Goal: Task Accomplishment & Management: Manage account settings

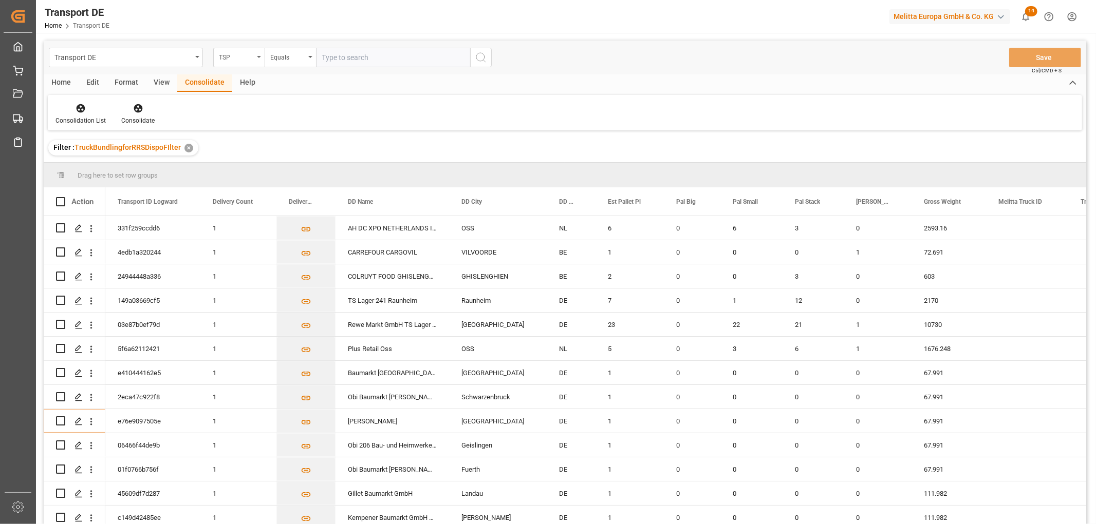
click at [240, 58] on div "TSP" at bounding box center [236, 56] width 35 height 12
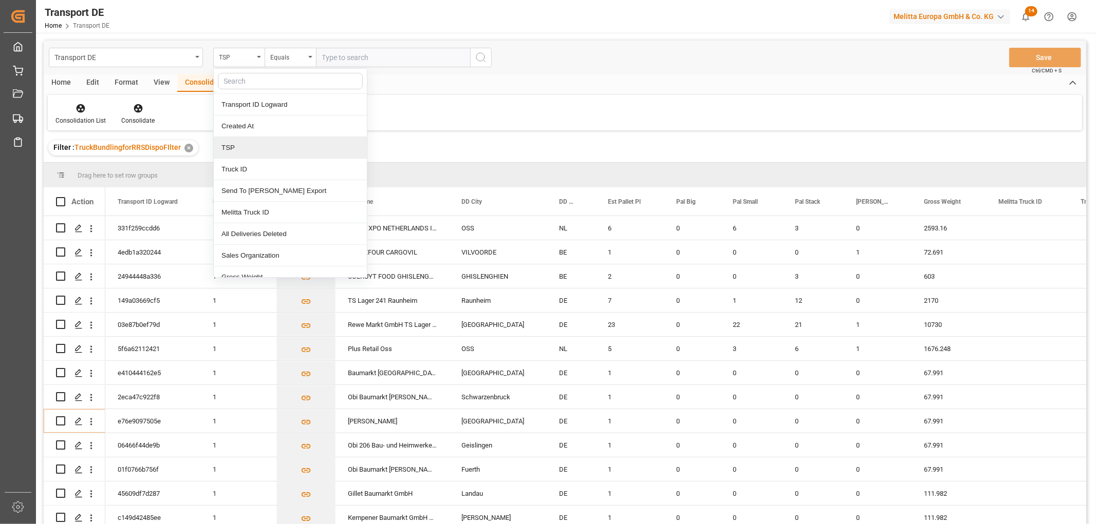
click at [237, 147] on div "TSP" at bounding box center [290, 148] width 153 height 22
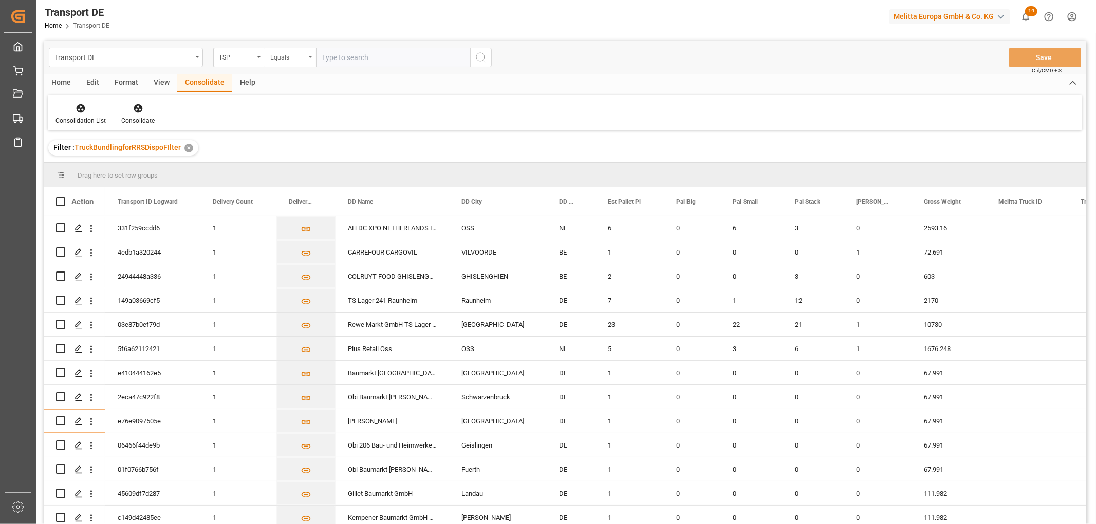
click at [299, 60] on div "Equals" at bounding box center [287, 56] width 35 height 12
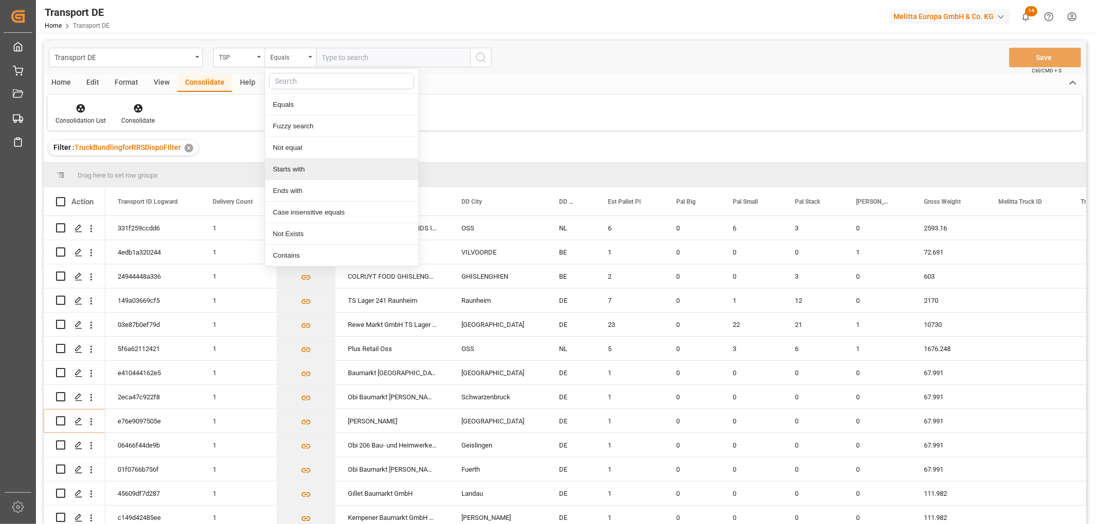
click at [295, 168] on div "Starts with" at bounding box center [341, 170] width 153 height 22
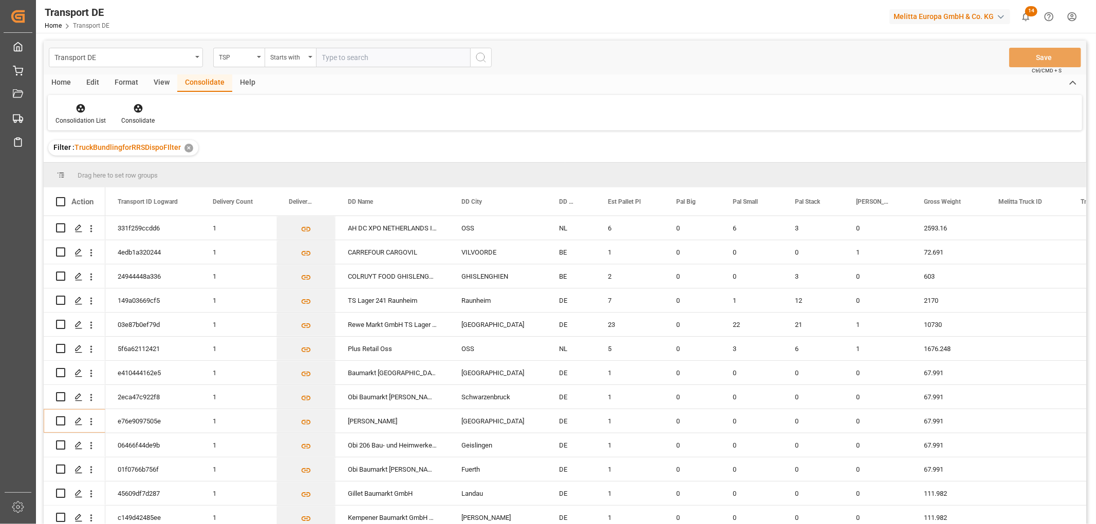
click at [336, 58] on input "text" at bounding box center [393, 58] width 154 height 20
type input "LIT DE"
click at [485, 55] on icon "search button" at bounding box center [481, 57] width 12 height 12
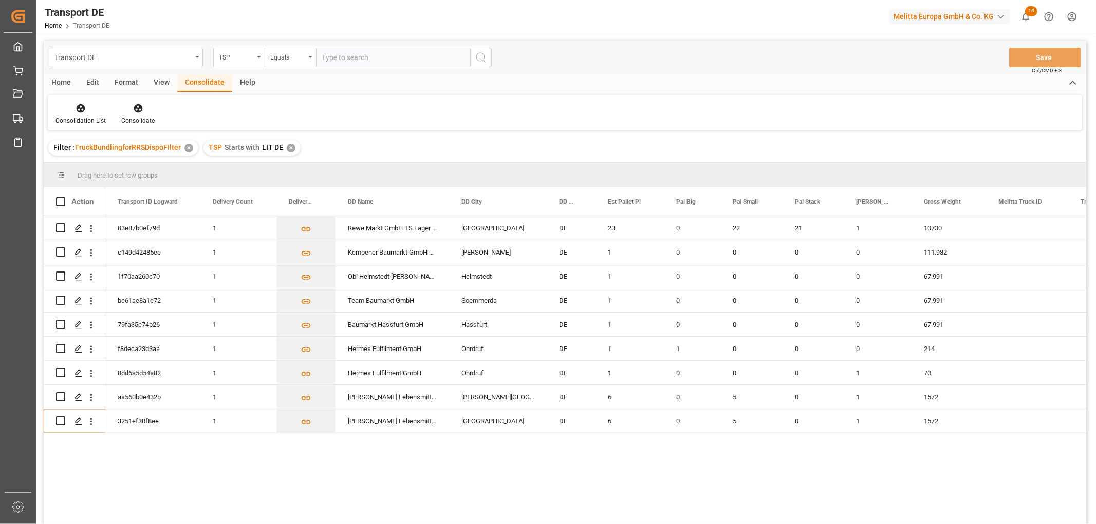
click at [289, 148] on div "✕" at bounding box center [291, 148] width 9 height 9
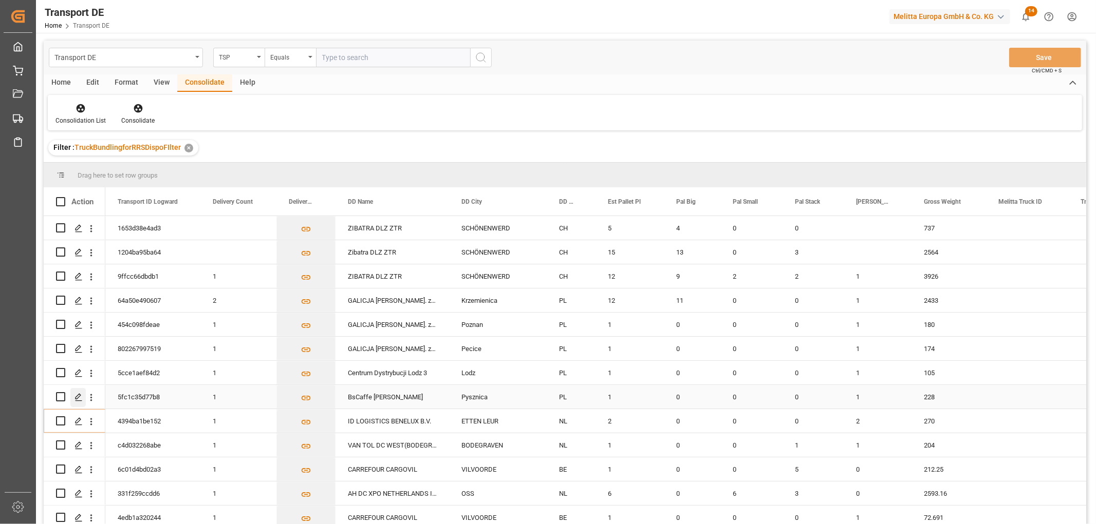
click at [76, 398] on icon "Press SPACE to select this row." at bounding box center [78, 397] width 8 height 8
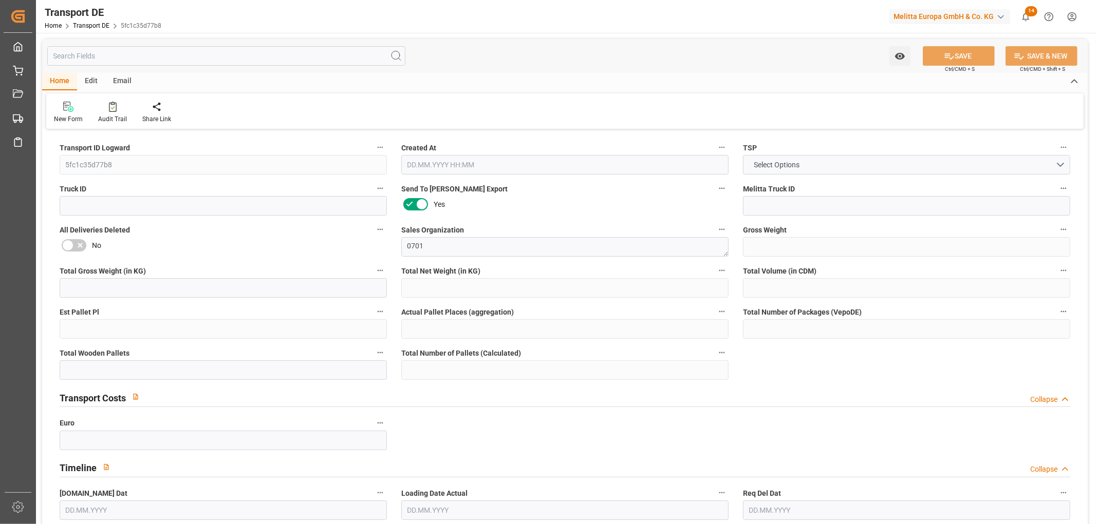
type input "228"
type input "203.358"
type input "179.784"
type input "1662.84"
type input "1"
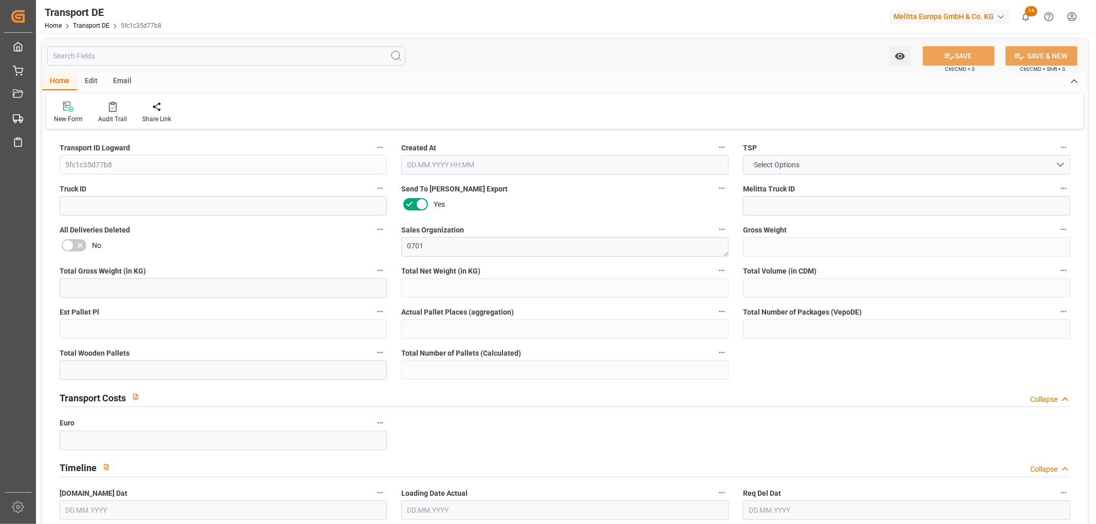
type input "0"
type input "1"
type input "0"
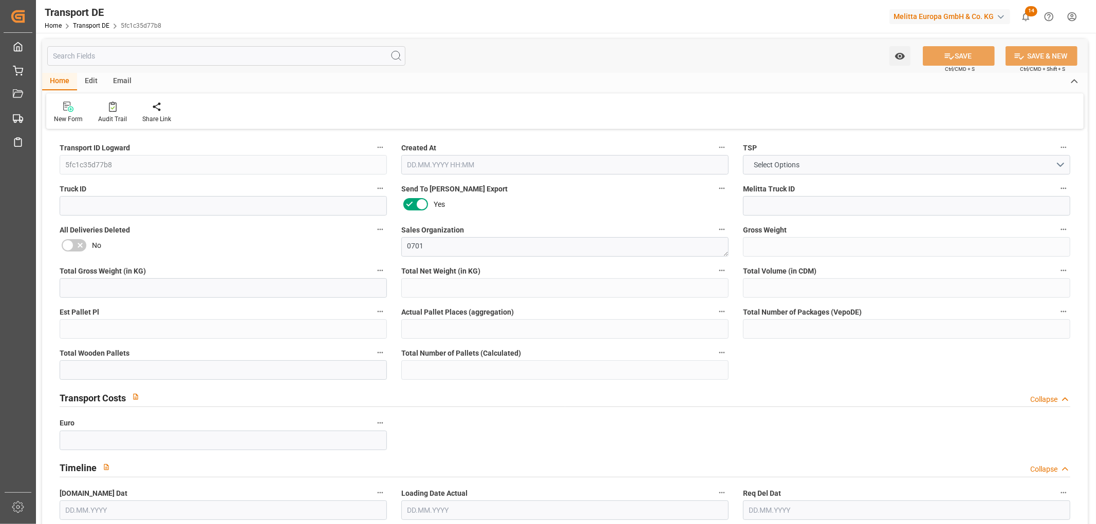
type input "37"
type input "0"
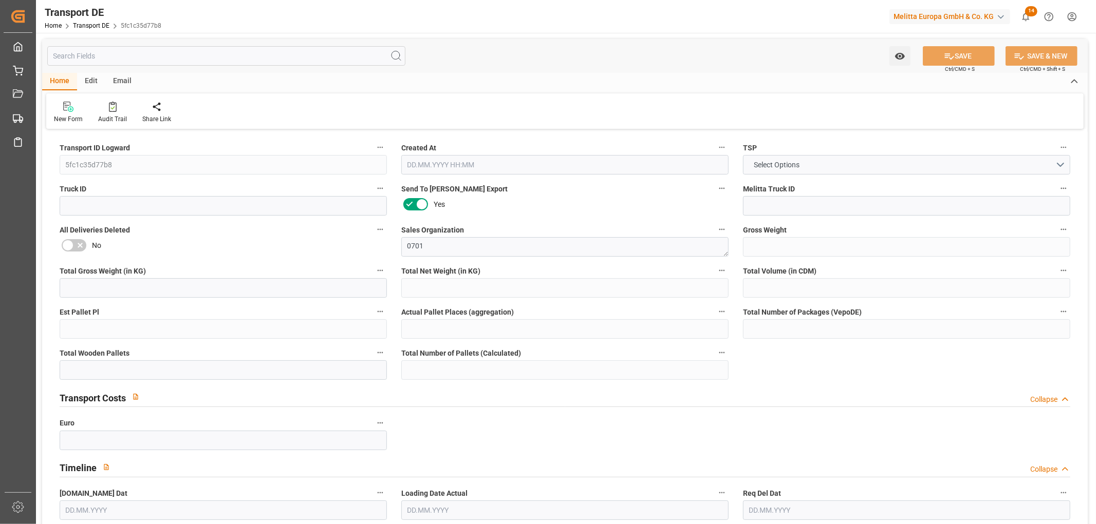
type input "0"
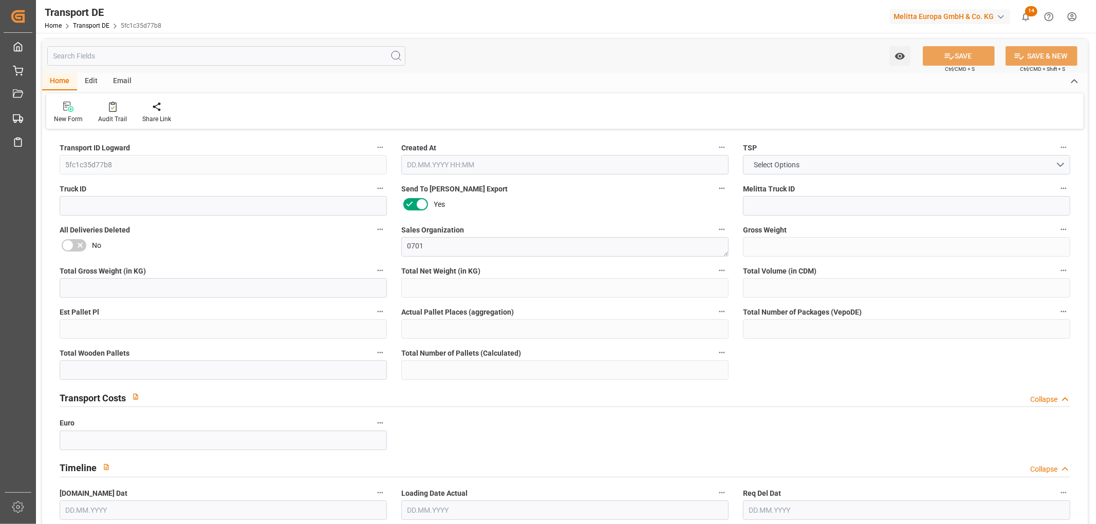
type input "0"
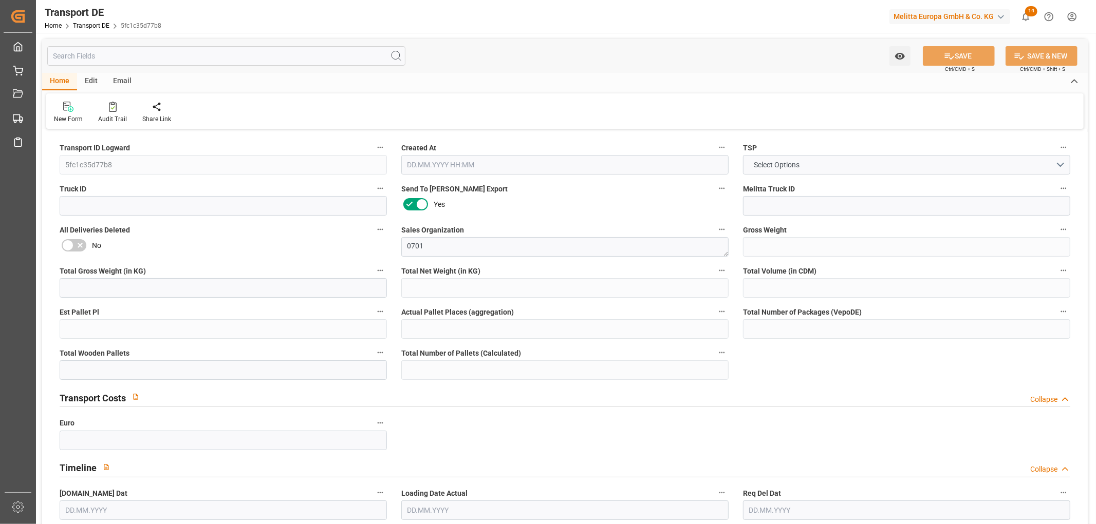
type input "0"
type input "1"
type input "0"
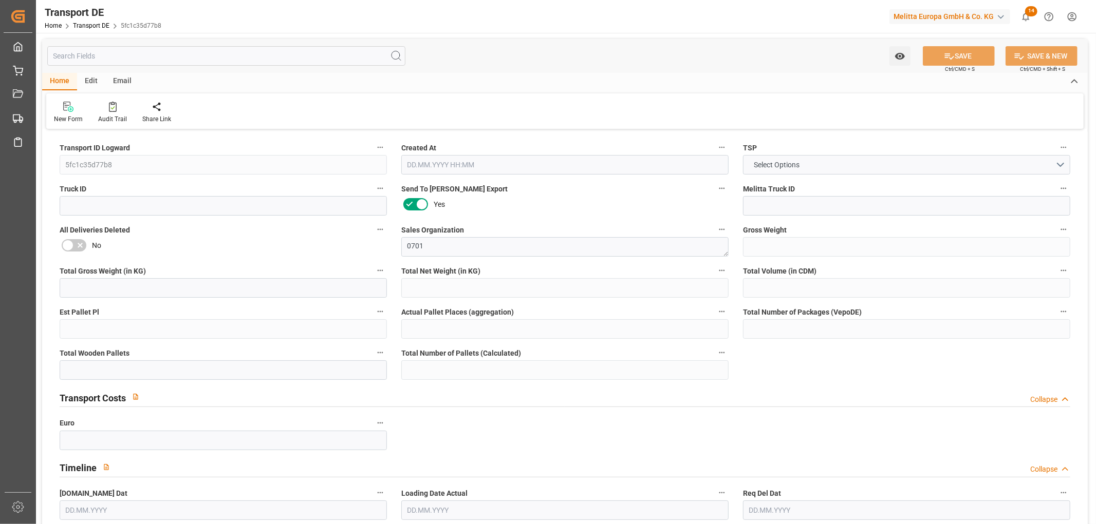
type input "18"
type input "110.5343"
type input "92.6403"
type input "[DATE] 12:45"
type input "[DATE]"
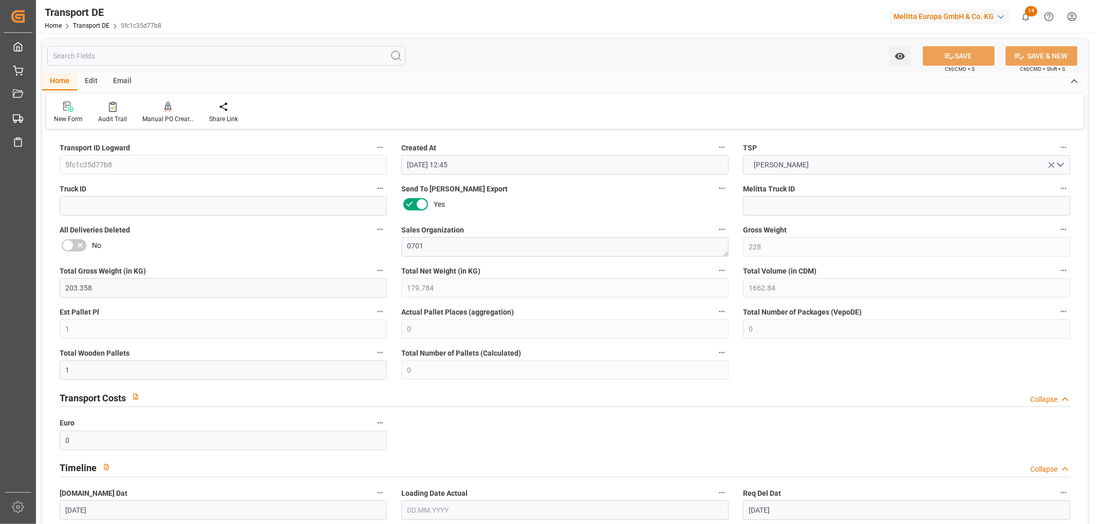
type input "[DATE]"
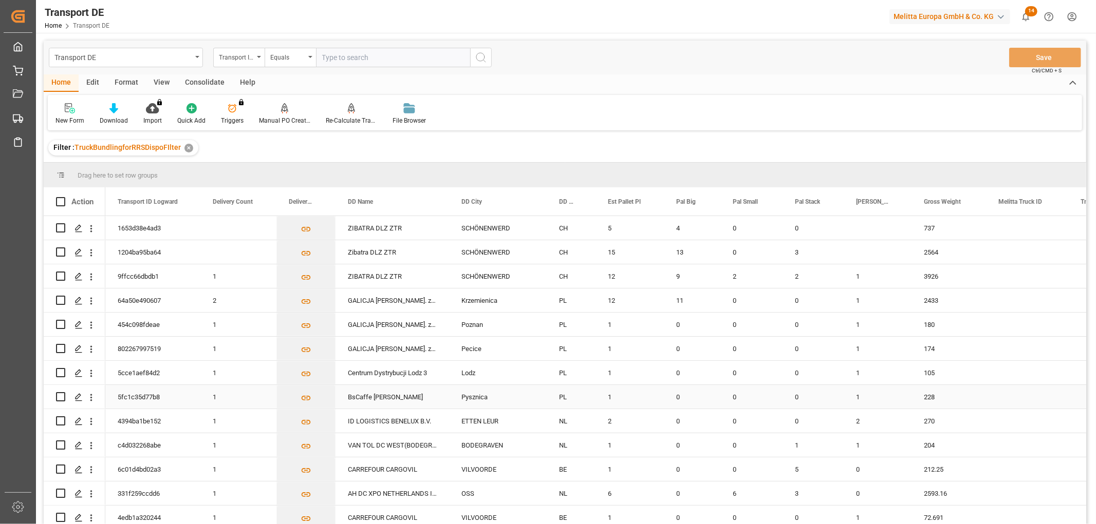
scroll to position [114, 0]
